Goal: Task Accomplishment & Management: Complete application form

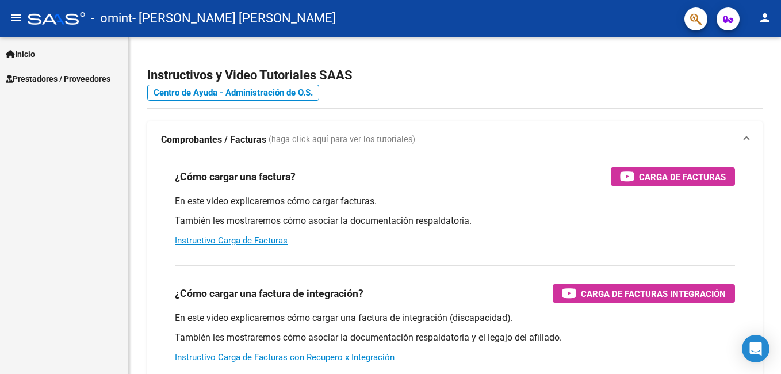
click at [44, 79] on span "Prestadores / Proveedores" at bounding box center [58, 78] width 105 height 13
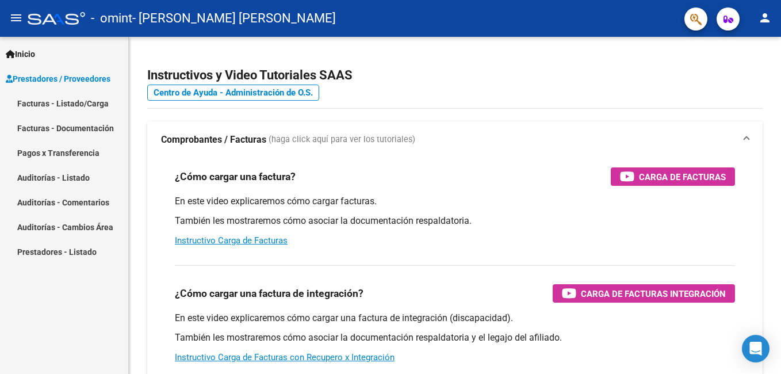
click at [51, 103] on link "Facturas - Listado/Carga" at bounding box center [64, 103] width 128 height 25
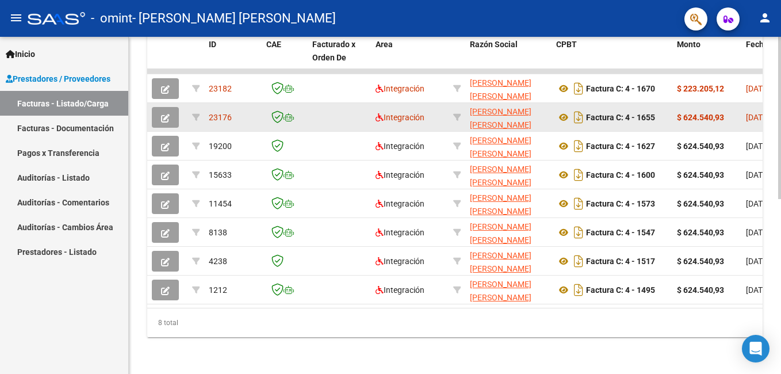
click at [171, 113] on button "button" at bounding box center [165, 117] width 27 height 21
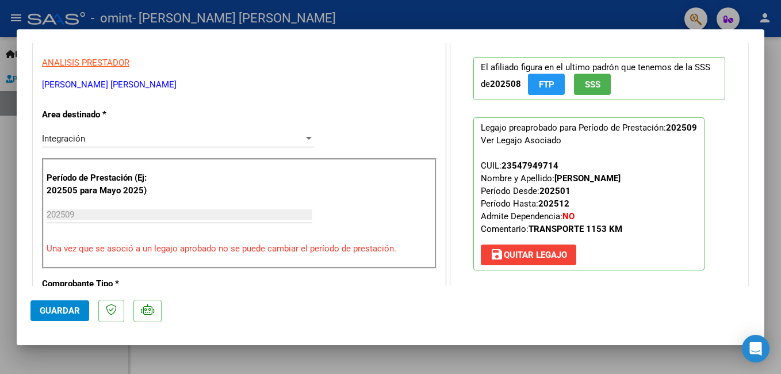
scroll to position [287, 0]
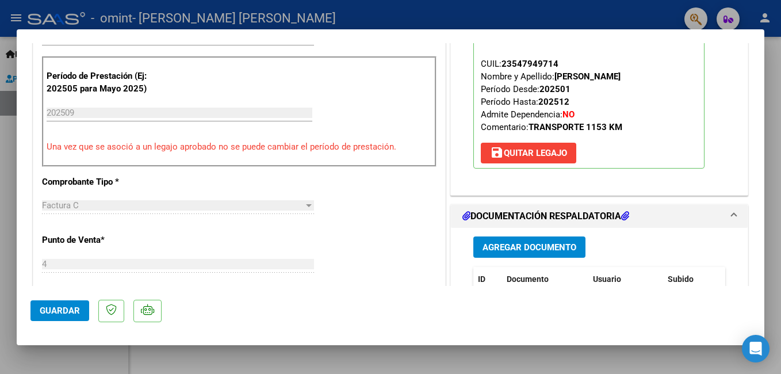
type input "$ 0,00"
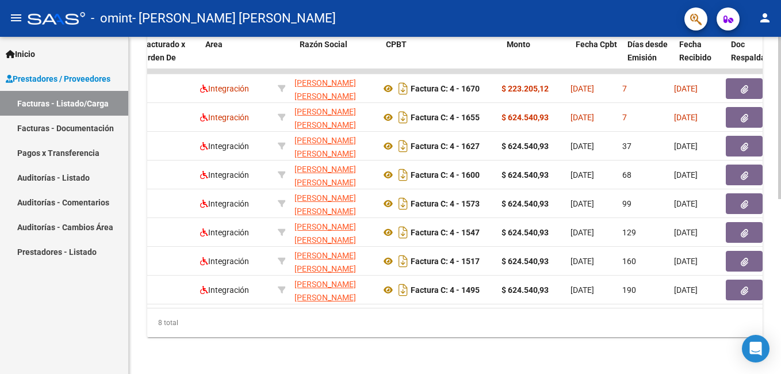
scroll to position [0, 0]
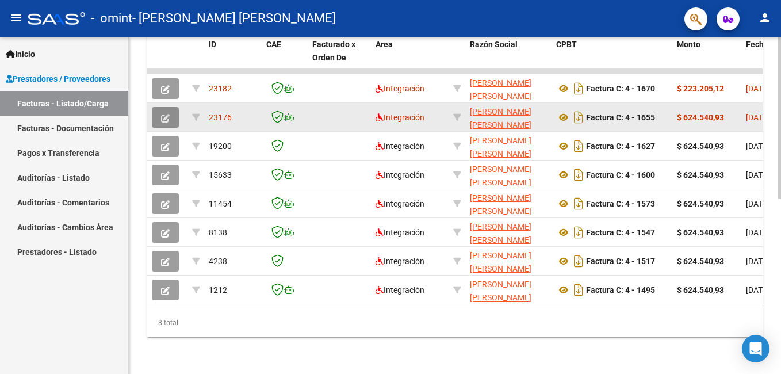
click at [166, 114] on icon "button" at bounding box center [165, 118] width 9 height 9
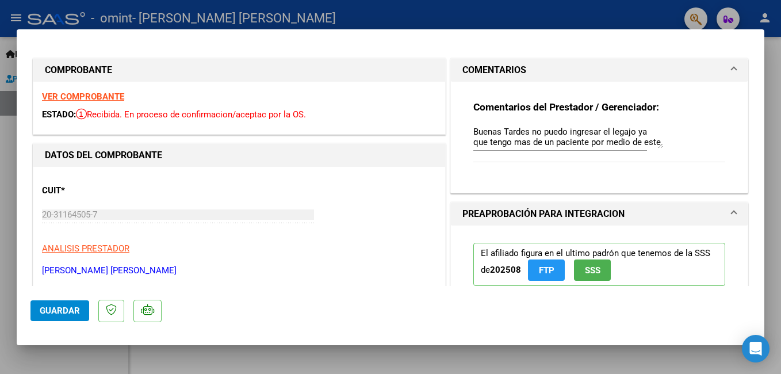
type input "$ 0,00"
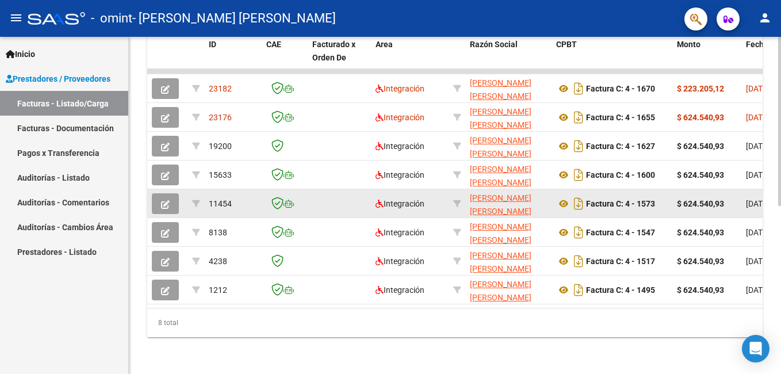
scroll to position [335, 0]
